Goal: Information Seeking & Learning: Learn about a topic

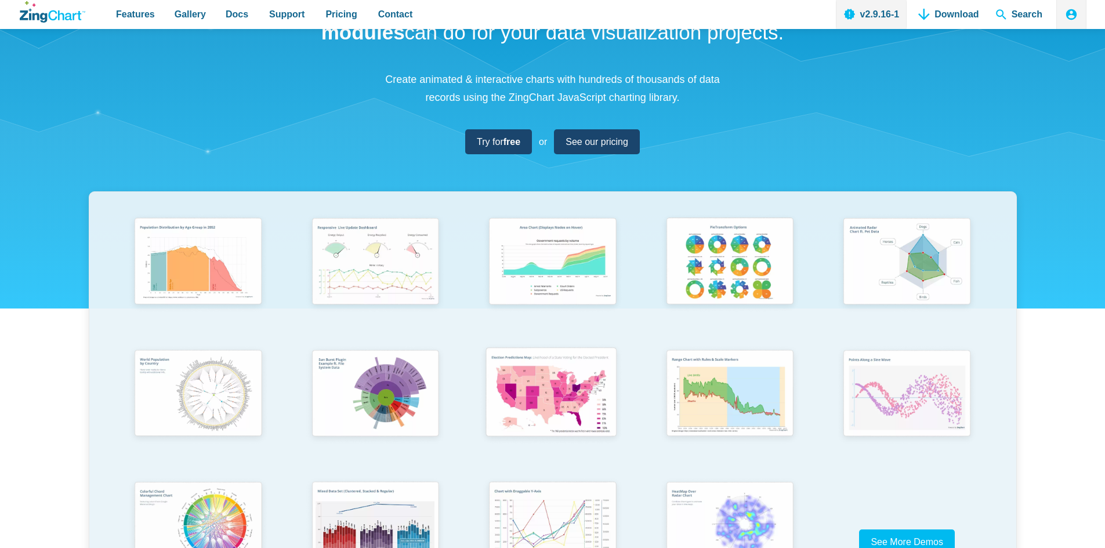
scroll to position [232, 0]
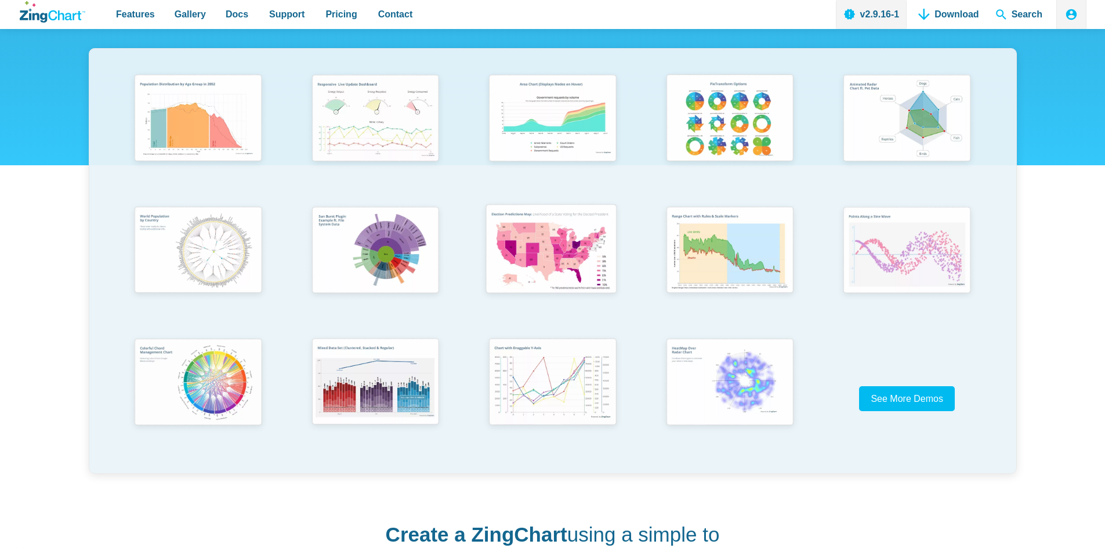
click at [525, 287] on img "App Content" at bounding box center [552, 250] width 146 height 104
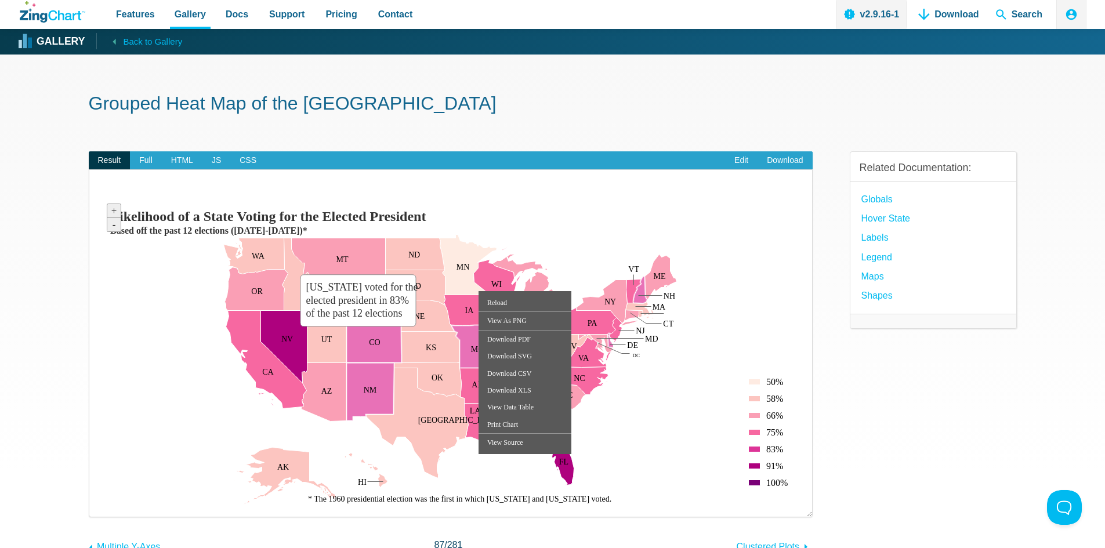
click at [101, 505] on area "Colorado voted for the elected president in 83% of the past 12 elections" at bounding box center [101, 505] width 0 height 0
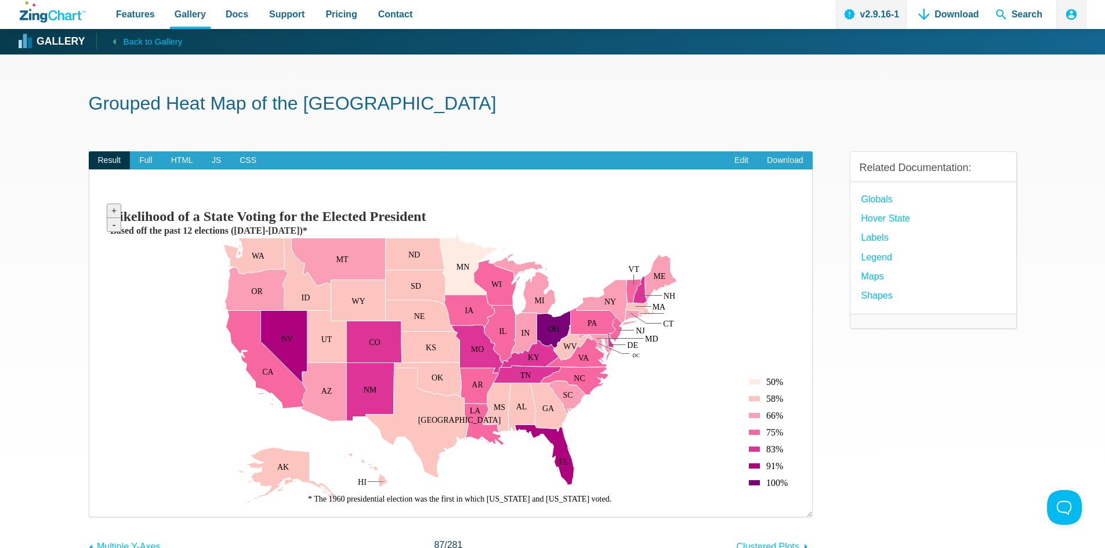
click at [776, 375] on div "Likelihood of a State Voting for the Elected President Based off the past 12 el…" at bounding box center [451, 351] width 700 height 307
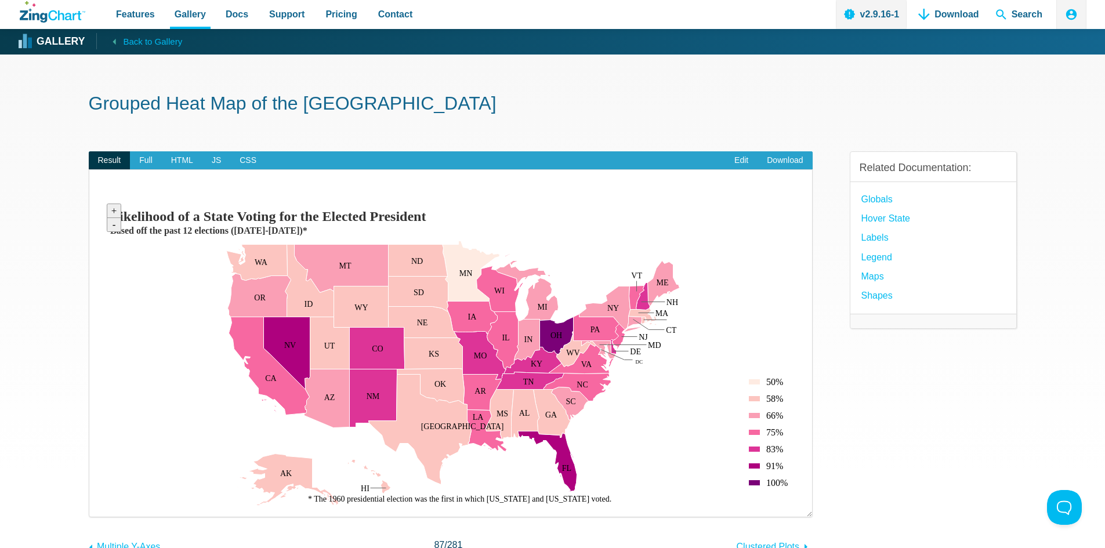
click at [778, 390] on div "Likelihood of a State Voting for the Elected President Based off the past 12 el…" at bounding box center [451, 351] width 700 height 307
drag, startPoint x: 738, startPoint y: 378, endPoint x: 367, endPoint y: 381, distance: 371.3
click at [376, 381] on div "Likelihood of a State Voting for the Elected President Based off the past 12 el…" at bounding box center [451, 351] width 700 height 307
